Goal: Task Accomplishment & Management: Manage account settings

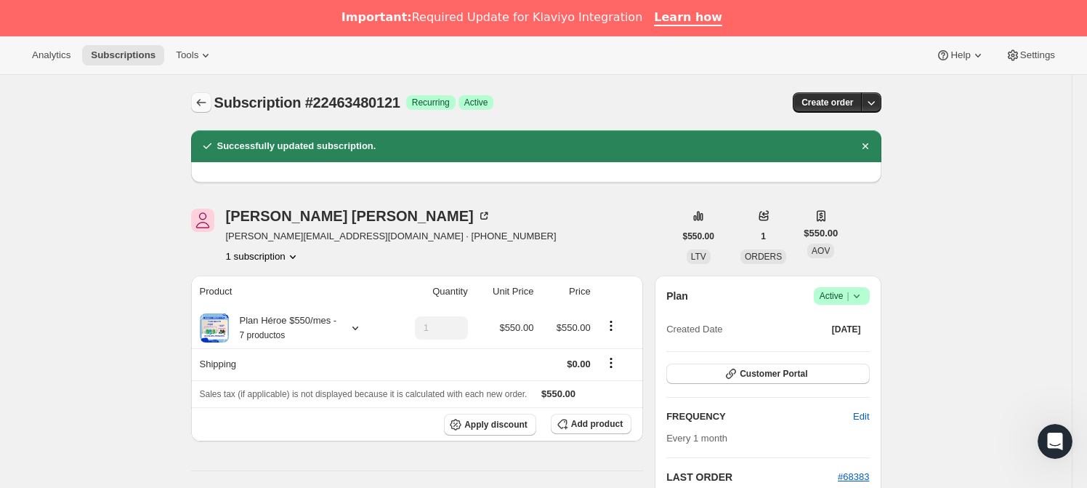
click at [205, 102] on icon "Subscriptions" at bounding box center [201, 102] width 15 height 15
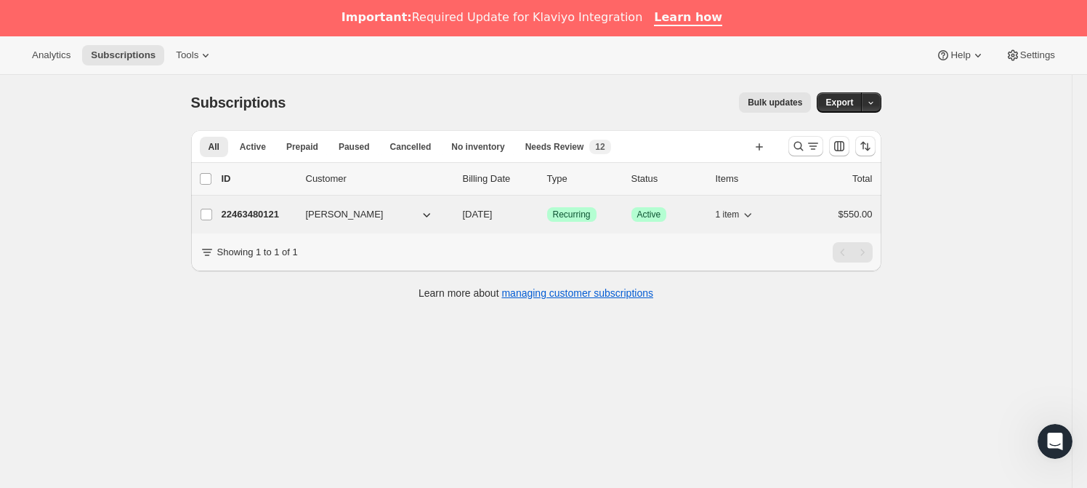
click at [326, 209] on span "[PERSON_NAME]" at bounding box center [345, 214] width 78 height 15
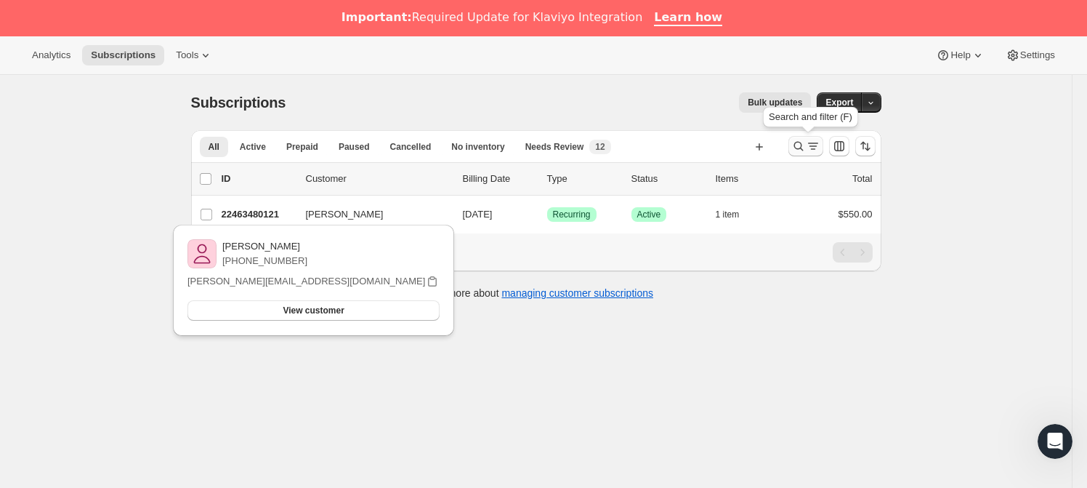
click at [813, 145] on icon "Search and filter results" at bounding box center [813, 145] width 8 height 1
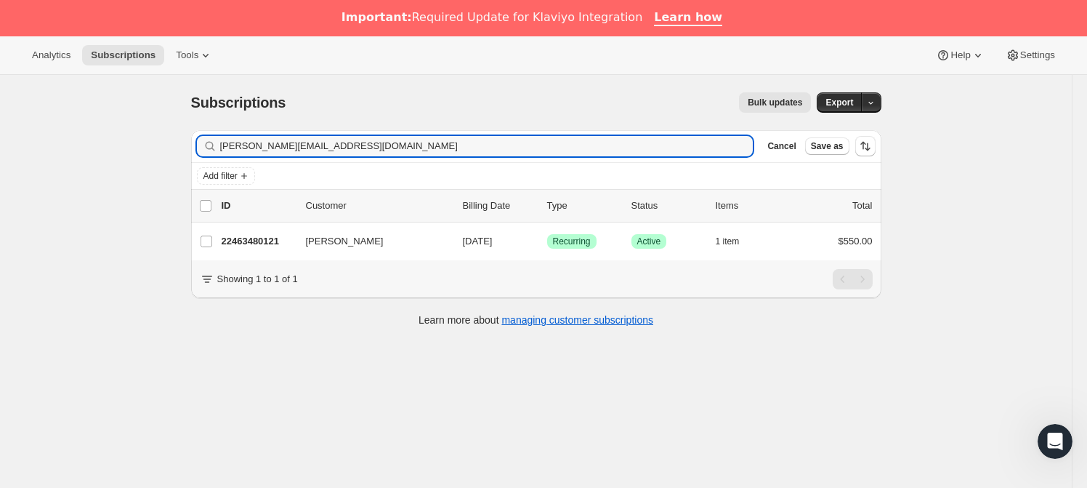
drag, startPoint x: 369, startPoint y: 147, endPoint x: 212, endPoint y: 147, distance: 157.0
click at [212, 147] on div "[PERSON_NAME][EMAIL_ADDRESS][DOMAIN_NAME] Clear" at bounding box center [475, 146] width 557 height 20
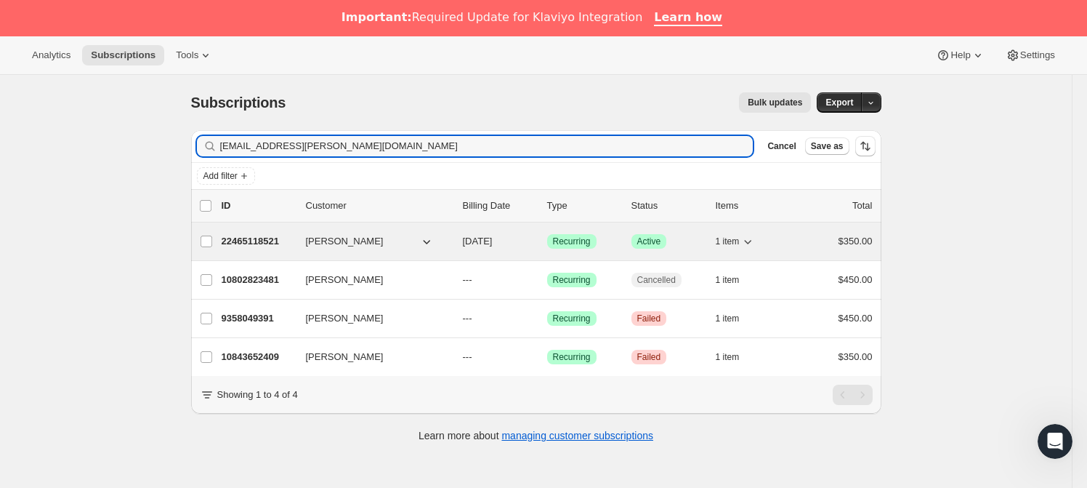
type input "[EMAIL_ADDRESS][PERSON_NAME][DOMAIN_NAME]"
click at [358, 240] on span "[PERSON_NAME]" at bounding box center [345, 241] width 78 height 15
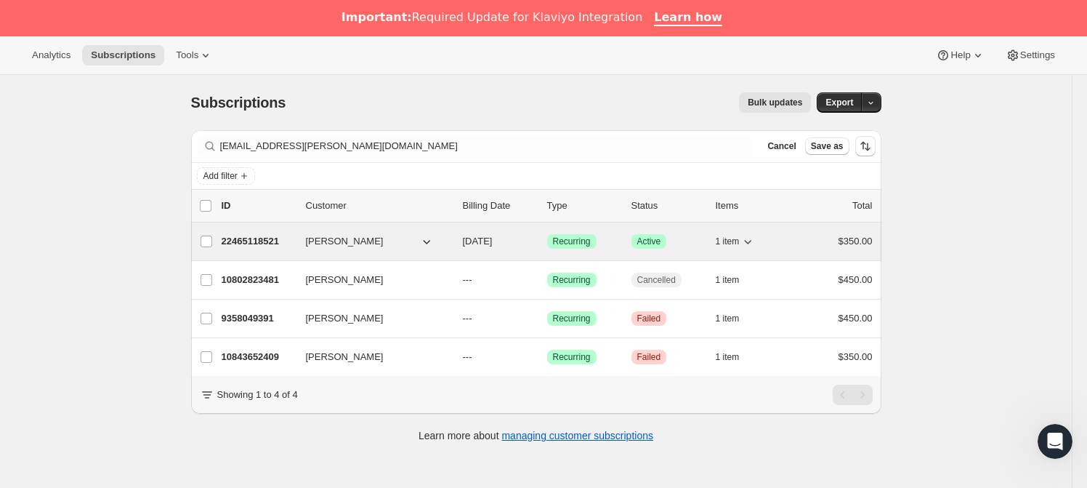
click at [344, 239] on span "[PERSON_NAME]" at bounding box center [345, 241] width 78 height 15
click at [246, 226] on div "[PERSON_NAME] 22465118521 [PERSON_NAME] [DATE] Success Recurring Success Active…" at bounding box center [536, 241] width 691 height 38
click at [265, 241] on p "22465118521" at bounding box center [258, 241] width 73 height 15
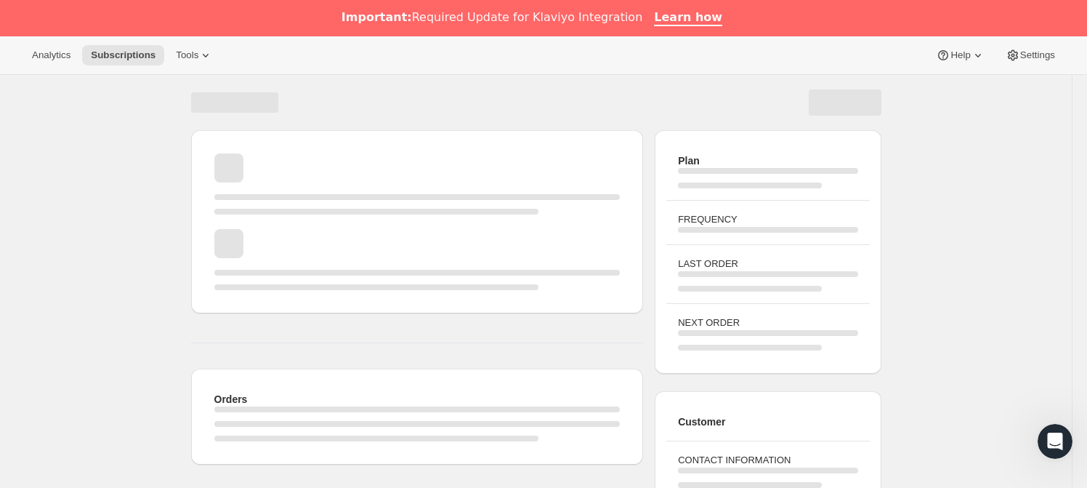
click at [348, 241] on div "Page loading" at bounding box center [417, 259] width 406 height 61
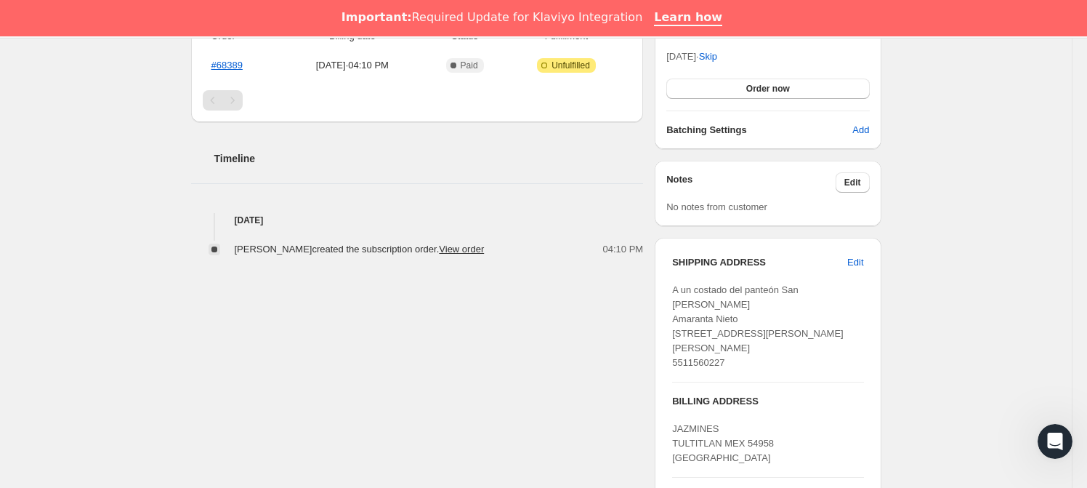
scroll to position [462, 0]
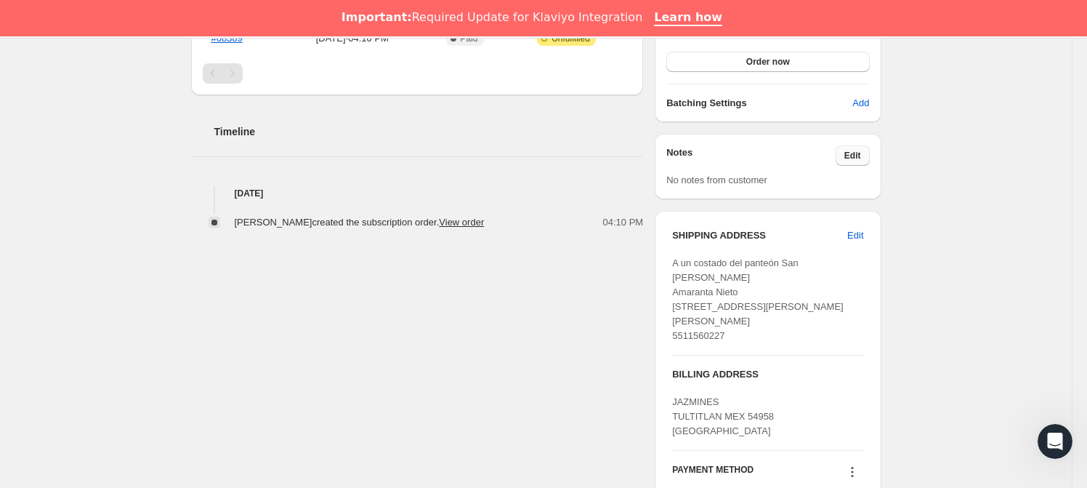
click at [870, 157] on button "Edit" at bounding box center [853, 155] width 34 height 20
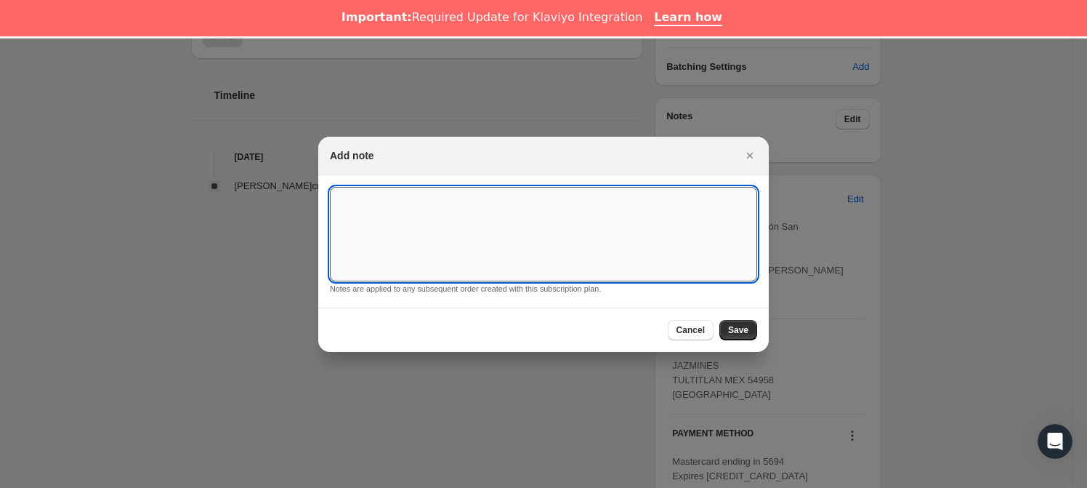
click at [435, 217] on textarea ":rk3:" at bounding box center [543, 234] width 427 height 94
type textarea "*SUSK CONFIRM*"
click at [748, 326] on span "Save" at bounding box center [738, 330] width 20 height 12
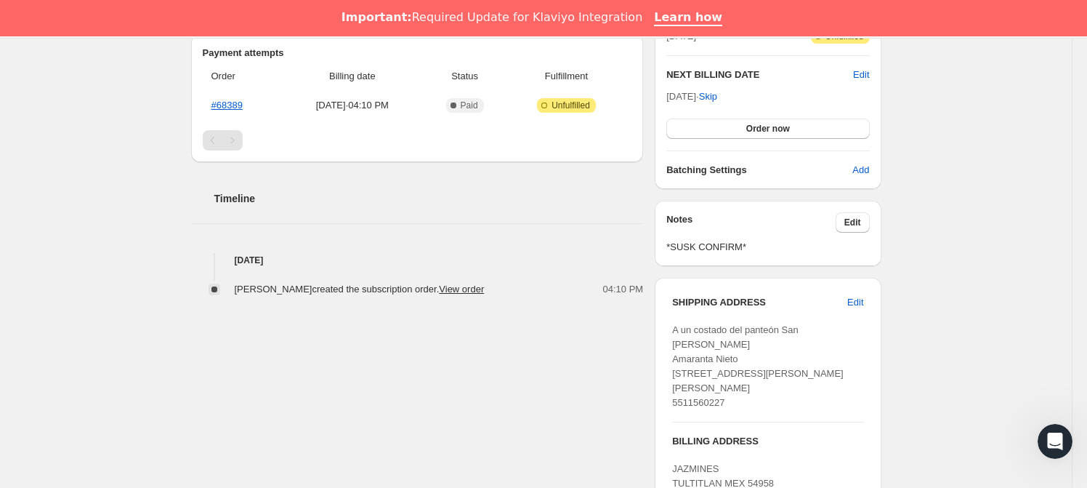
scroll to position [0, 0]
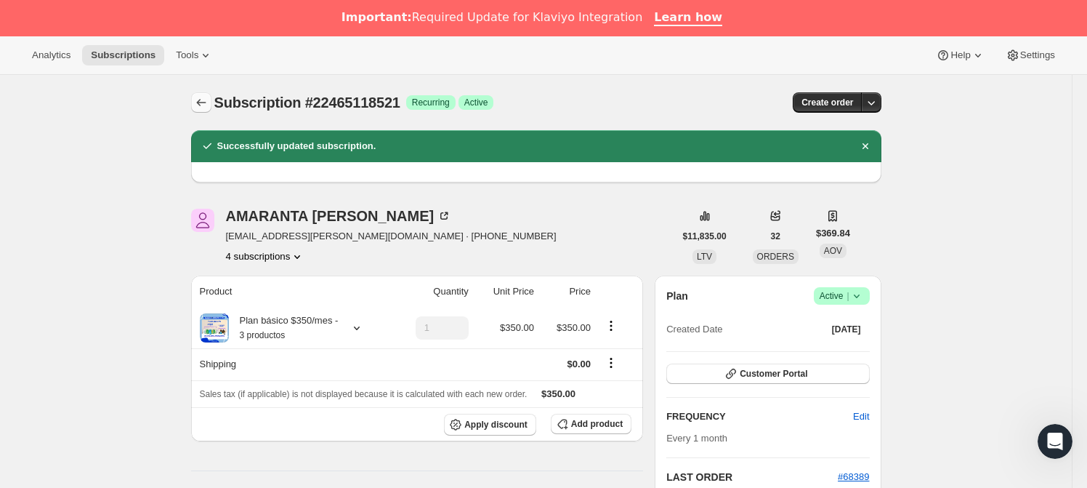
click at [209, 97] on icon "Subscriptions" at bounding box center [201, 102] width 15 height 15
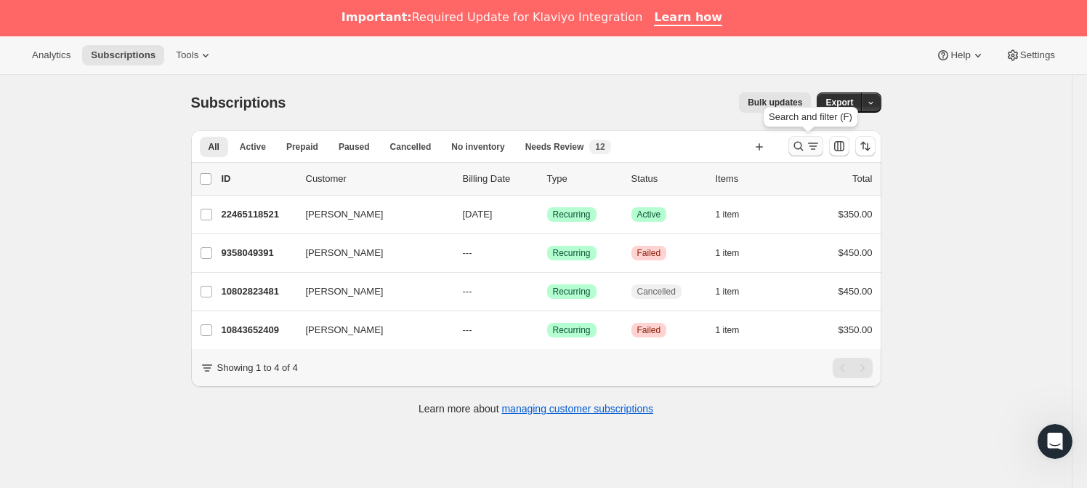
click at [796, 137] on button "Search and filter results" at bounding box center [806, 146] width 35 height 20
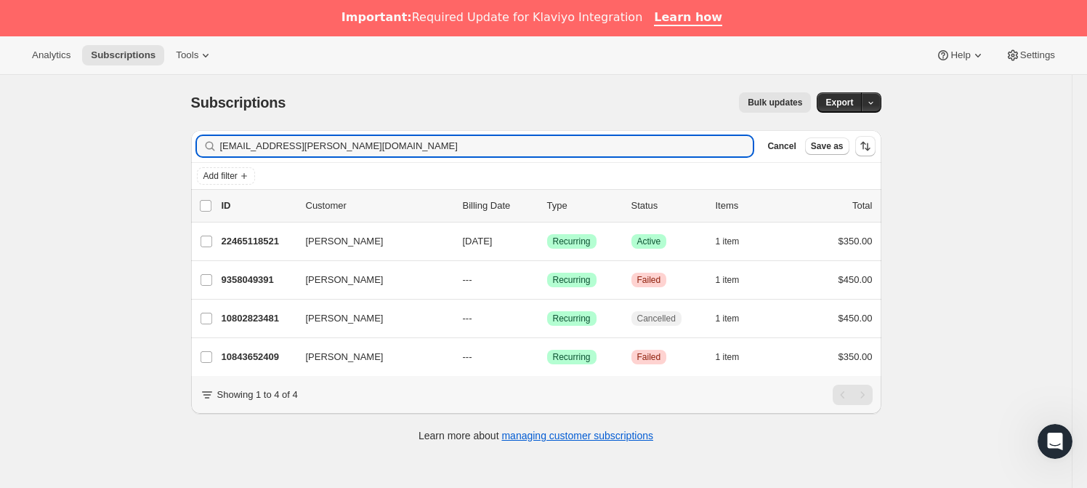
drag, startPoint x: 431, startPoint y: 148, endPoint x: 192, endPoint y: 145, distance: 239.1
click at [192, 145] on div "Filter subscribers [EMAIL_ADDRESS][PERSON_NAME][DOMAIN_NAME] Clear Cancel Save …" at bounding box center [531, 287] width 702 height 339
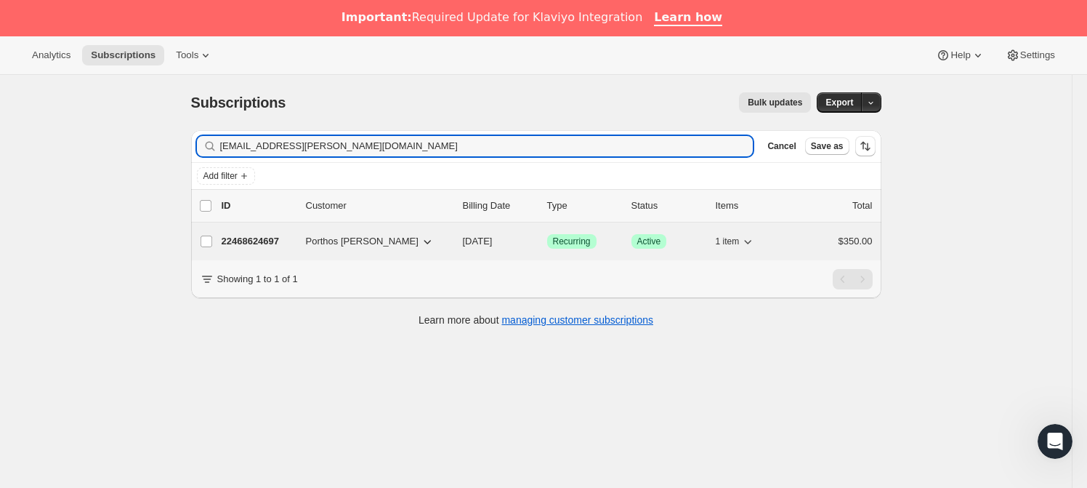
type input "[EMAIL_ADDRESS][PERSON_NAME][DOMAIN_NAME]"
click at [370, 244] on span "Porthos [PERSON_NAME]" at bounding box center [362, 241] width 113 height 15
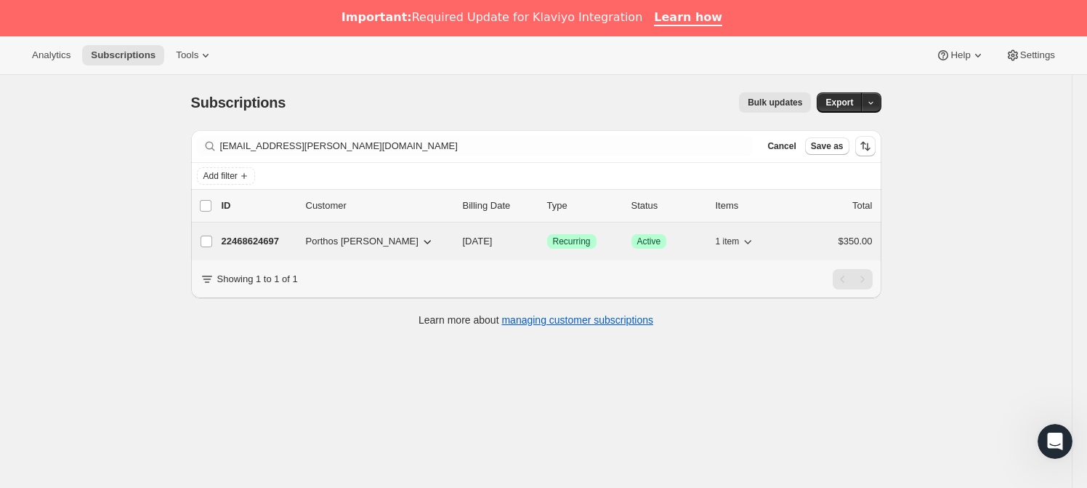
click at [370, 244] on span "Porthos [PERSON_NAME]" at bounding box center [362, 241] width 113 height 15
click at [256, 241] on p "22468624697" at bounding box center [258, 241] width 73 height 15
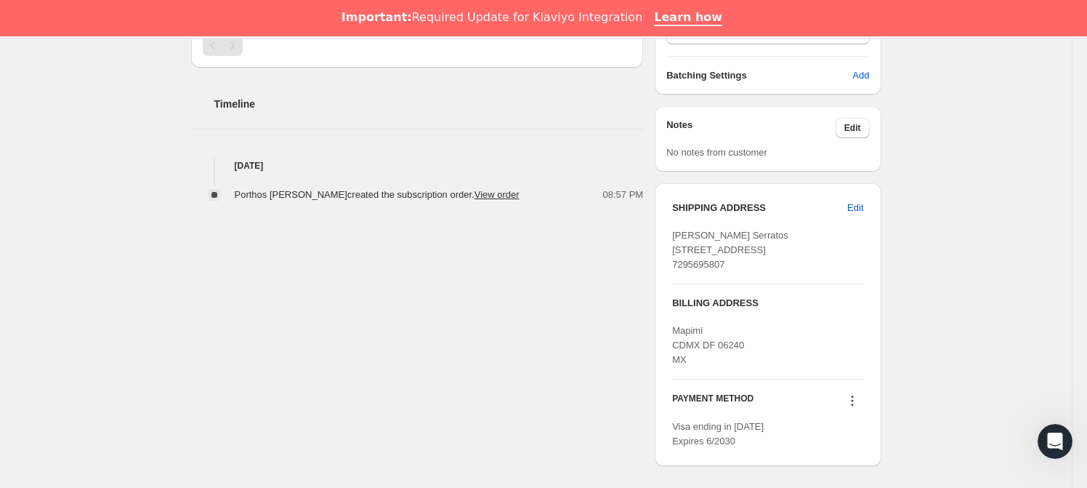
scroll to position [491, 0]
click at [859, 132] on button "Edit" at bounding box center [853, 127] width 34 height 20
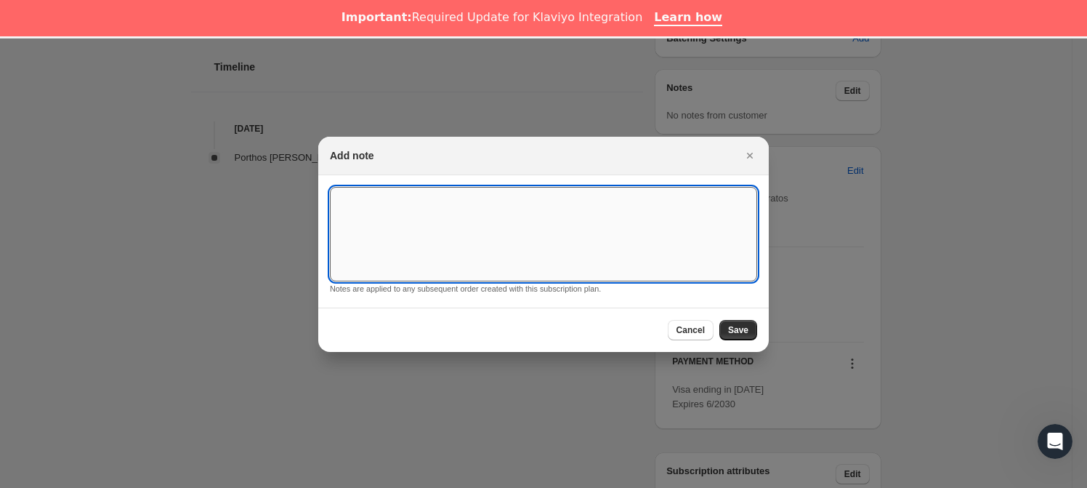
click at [550, 230] on textarea ":rr4:" at bounding box center [543, 234] width 427 height 94
type textarea "*SUSK CONFIRM* A16"
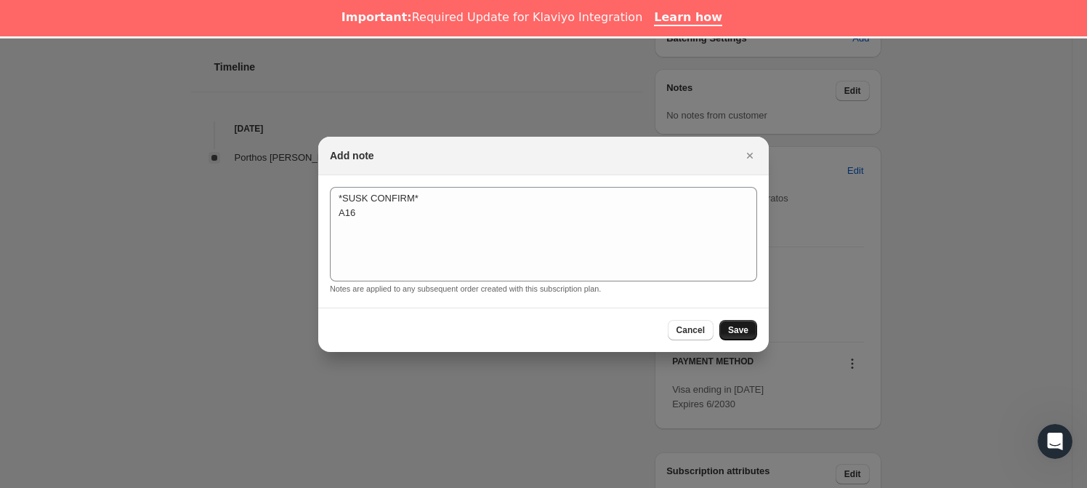
click at [740, 331] on span "Save" at bounding box center [738, 330] width 20 height 12
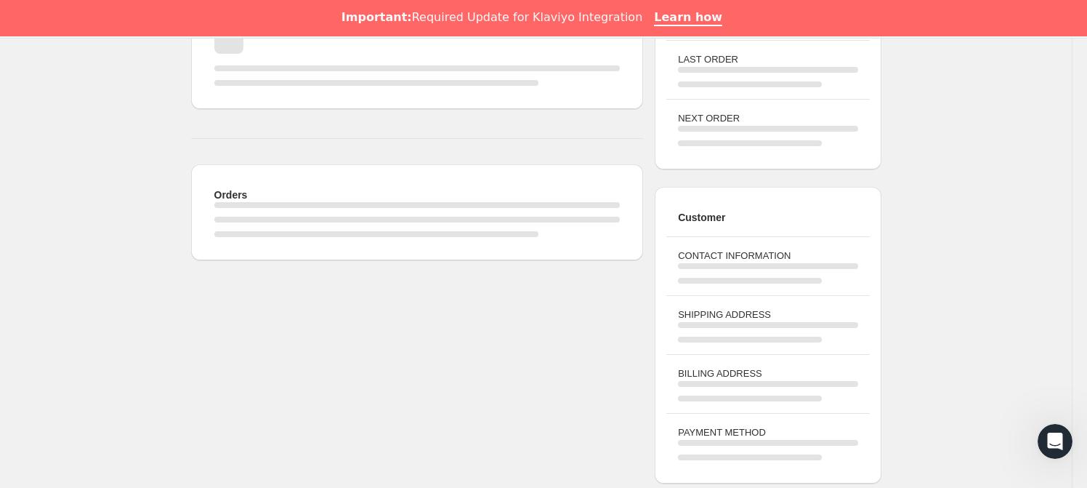
scroll to position [491, 0]
